Goal: Find specific page/section: Find specific page/section

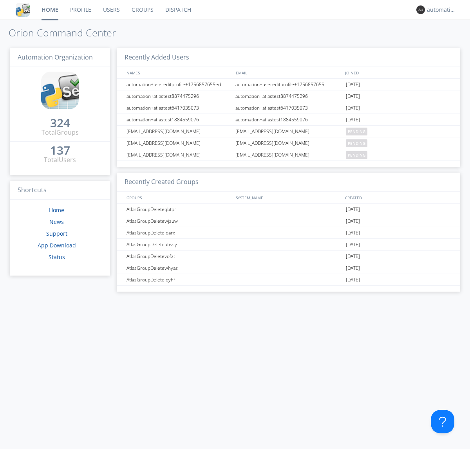
click at [177, 10] on link "Dispatch" at bounding box center [178, 10] width 38 height 20
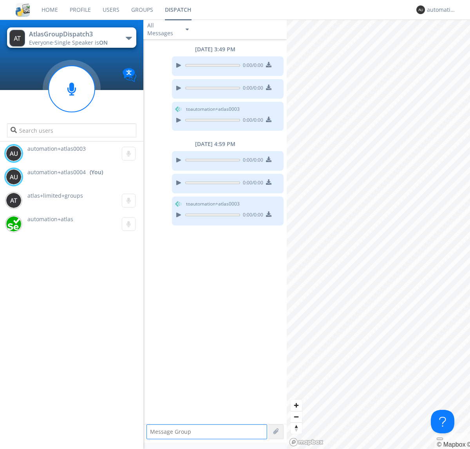
click at [128, 38] on div "button" at bounding box center [129, 38] width 6 height 3
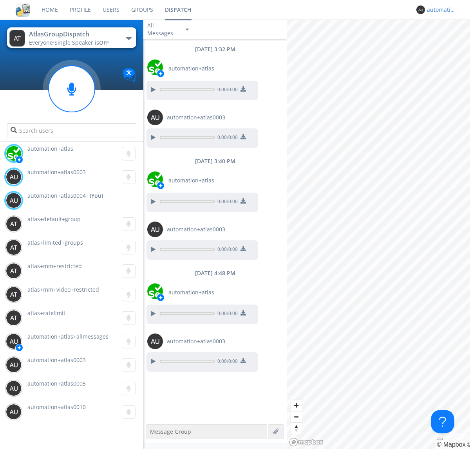
click at [439, 10] on div "automation+atlas0004" at bounding box center [441, 10] width 29 height 8
